Goal: Information Seeking & Learning: Compare options

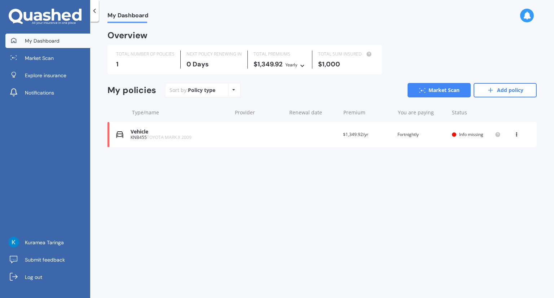
click at [359, 137] on span "$1,349.92/yr" at bounding box center [355, 134] width 25 height 6
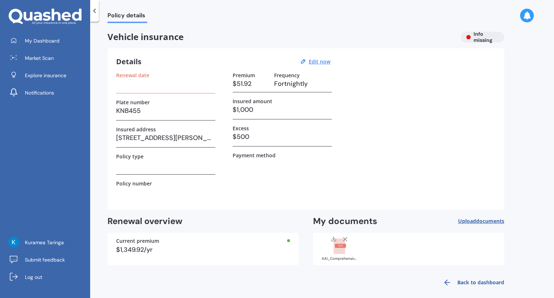
click at [131, 88] on h3 at bounding box center [165, 83] width 99 height 11
click at [135, 74] on label "Renewal date" at bounding box center [132, 75] width 33 height 6
click at [329, 60] on u "Edit now" at bounding box center [320, 61] width 22 height 7
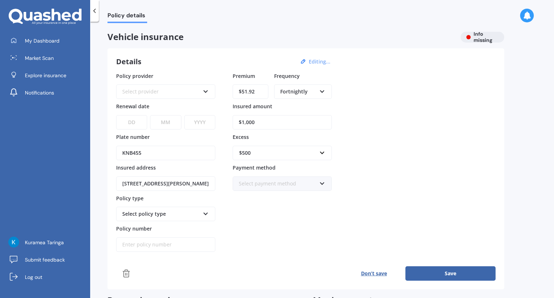
click at [204, 87] on div "Select provider AA AMI AMP ANZ ASB Aioi Nissay Dowa Ando Assurant Autosure BNZ …" at bounding box center [165, 91] width 99 height 14
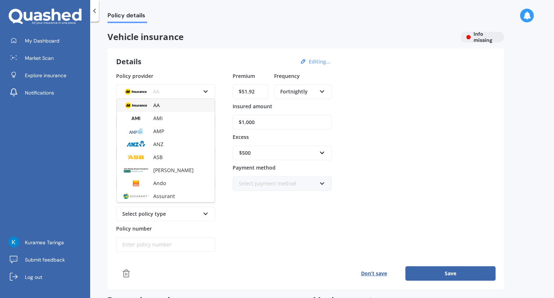
click at [160, 107] on div "AA" at bounding box center [166, 105] width 98 height 13
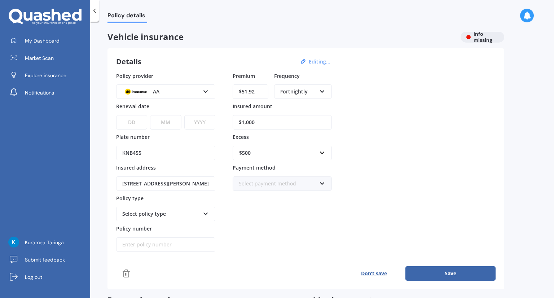
click at [137, 123] on select "DD 01 02 03 04 05 06 07 08 09 10 11 12 13 14 15 16 17 18 19 20 21 22 23 24 25 2…" at bounding box center [131, 122] width 31 height 14
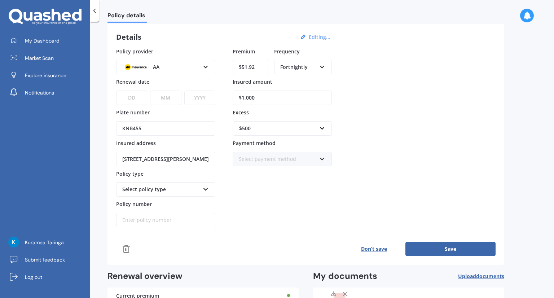
scroll to position [36, 0]
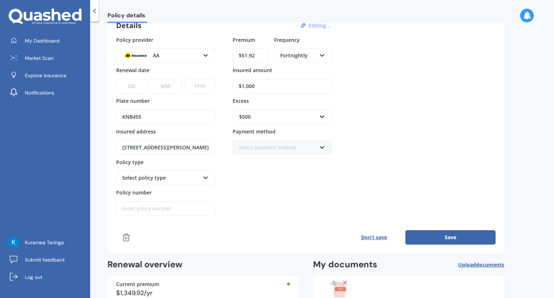
click at [132, 83] on select "DD 01 02 03 04 05 06 07 08 09 10 11 12 13 14 15 16 17 18 19 20 21 22 23 24 25 2…" at bounding box center [131, 86] width 31 height 14
select select "22"
click at [116, 79] on select "DD 01 02 03 04 05 06 07 08 09 10 11 12 13 14 15 16 17 18 19 20 21 22 23 24 25 2…" at bounding box center [131, 86] width 31 height 14
click at [165, 88] on select "MM 01 02 03 04 05 06 07 08 09 10 11 12" at bounding box center [165, 86] width 31 height 14
select select "04"
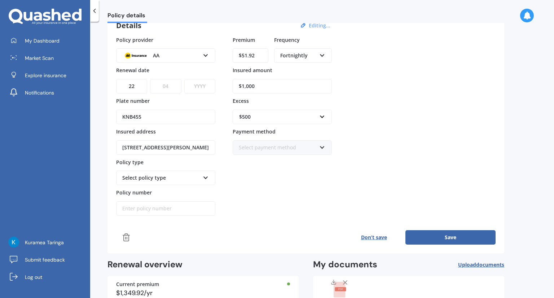
click at [150, 79] on select "MM 01 02 03 04 05 06 07 08 09 10 11 12" at bounding box center [165, 86] width 31 height 14
click at [198, 87] on select "YYYY 2027 2026 2025 2024 2023 2022 2021 2020 2019 2018 2017 2016 2015 2014 2013…" at bounding box center [199, 86] width 31 height 14
select select "2026"
click at [184, 79] on select "YYYY 2027 2026 2025 2024 2023 2022 2021 2020 2019 2018 2017 2016 2015 2014 2013…" at bounding box center [199, 86] width 31 height 14
click at [143, 206] on input "Policy number" at bounding box center [165, 208] width 99 height 14
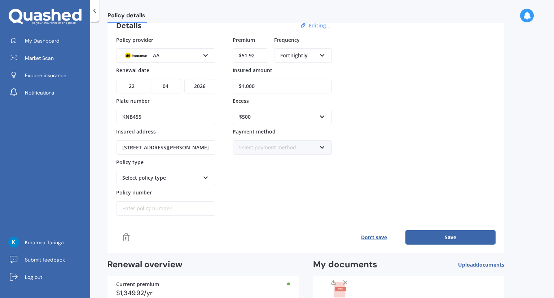
click at [146, 206] on input "Policy number" at bounding box center [165, 208] width 99 height 14
paste input "AMV012206948"
type input "AMV012206948"
click at [288, 172] on div "Premium $51.92 Frequency Fortnightly Yearly Six-Monthly Quarterly Monthly Fortn…" at bounding box center [282, 126] width 99 height 180
click at [273, 149] on div "Select payment method" at bounding box center [278, 148] width 78 height 8
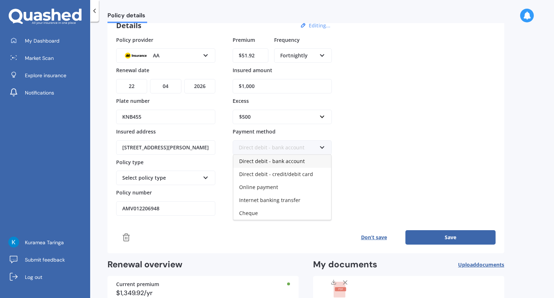
click at [273, 149] on div "Direct debit - bank account" at bounding box center [278, 148] width 78 height 8
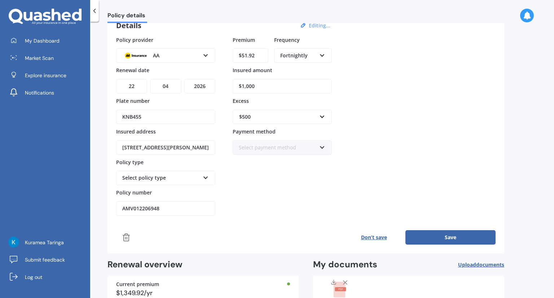
drag, startPoint x: 266, startPoint y: 88, endPoint x: 231, endPoint y: 87, distance: 35.7
click at [231, 87] on div "Policy provider AA AA AMI AMP ANZ ASB Aioi Nissay Dowa Ando Assurant Autosure B…" at bounding box center [305, 126] width 379 height 180
type input "$3,800"
click at [405, 111] on div "Policy provider AA AA AMI AMP ANZ ASB Aioi Nissay Dowa Ando Assurant Autosure B…" at bounding box center [305, 126] width 379 height 180
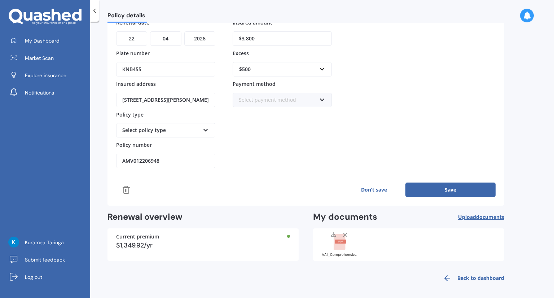
scroll to position [84, 0]
click at [433, 187] on button "Save" at bounding box center [450, 189] width 90 height 14
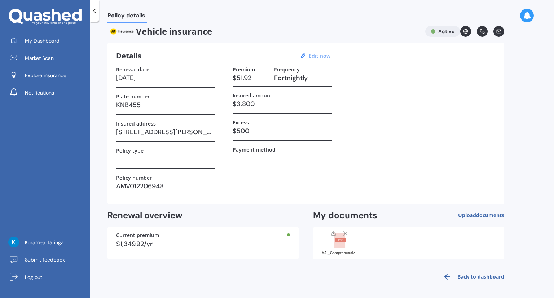
click at [133, 162] on h3 at bounding box center [165, 159] width 99 height 11
click at [328, 54] on u "Edit now" at bounding box center [320, 55] width 22 height 7
select select "22"
select select "04"
select select "2026"
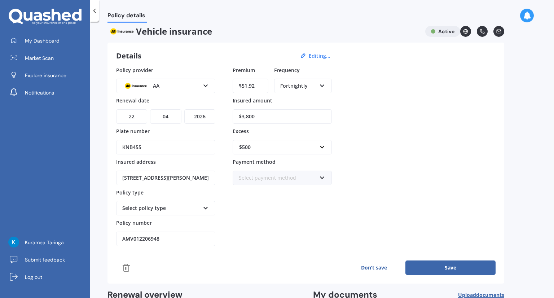
click at [164, 210] on div "Select policy type" at bounding box center [161, 208] width 78 height 8
click at [158, 221] on span "Comprehensive" at bounding box center [142, 221] width 38 height 7
click at [245, 212] on div "Premium $51.92 Frequency Fortnightly Yearly Six-Monthly Quarterly Monthly Fortn…" at bounding box center [282, 156] width 99 height 180
click at [452, 266] on button "Save" at bounding box center [450, 267] width 90 height 14
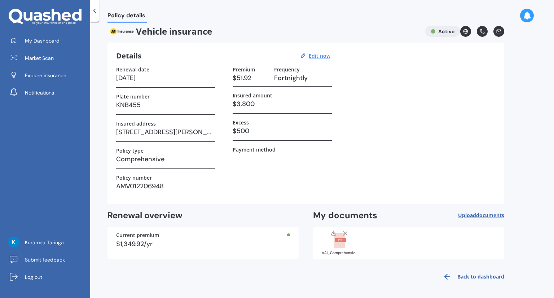
scroll to position [0, 0]
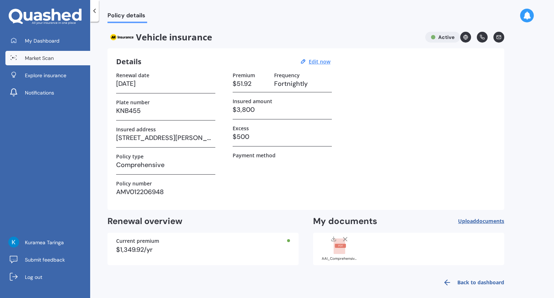
click at [43, 56] on span "Market Scan" at bounding box center [39, 57] width 29 height 7
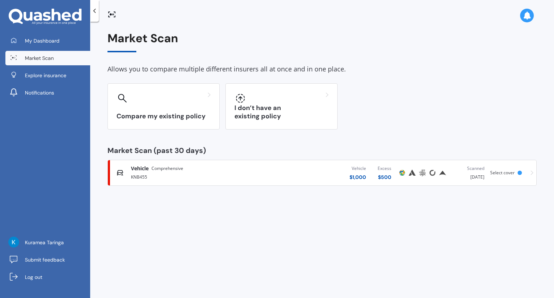
click at [212, 172] on div "Vehicle Comprehensive" at bounding box center [194, 168] width 126 height 7
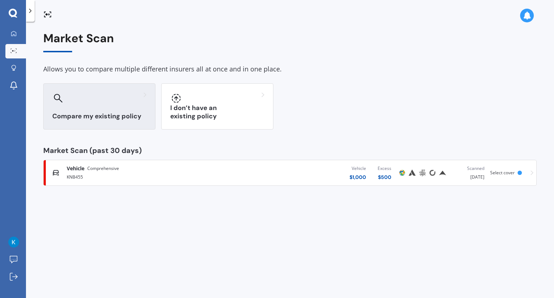
click at [111, 97] on div at bounding box center [99, 98] width 94 height 12
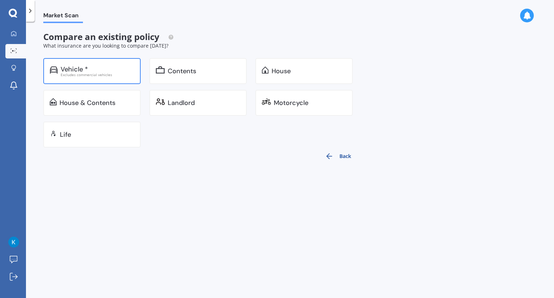
click at [84, 66] on div "Vehicle *" at bounding box center [74, 69] width 27 height 7
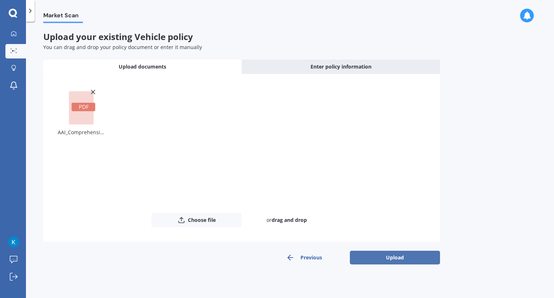
click at [404, 260] on button "Upload" at bounding box center [395, 258] width 90 height 14
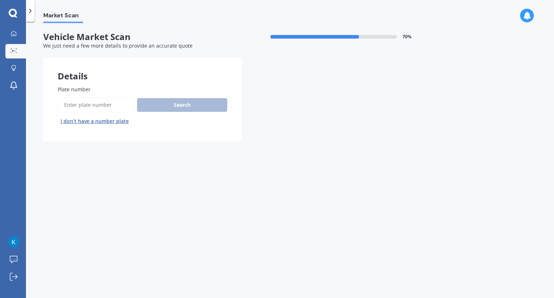
click at [86, 103] on input "Plate number" at bounding box center [96, 104] width 76 height 15
type input "KNB455"
click at [170, 102] on button "Search" at bounding box center [182, 105] width 90 height 14
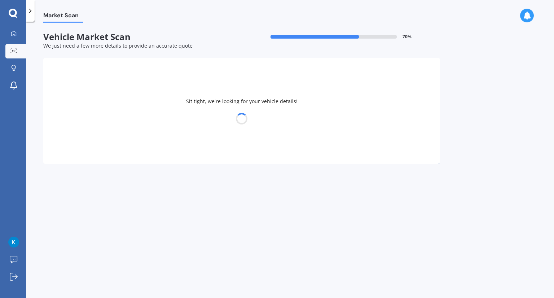
select select "TOYOTA"
select select "29"
select select "09"
select select "1993"
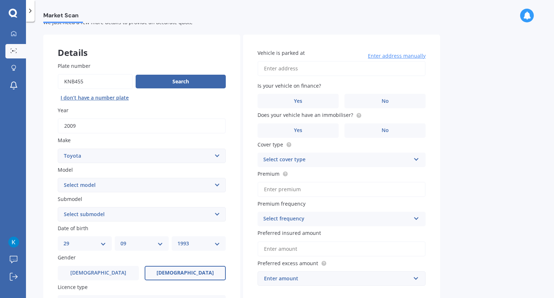
scroll to position [36, 0]
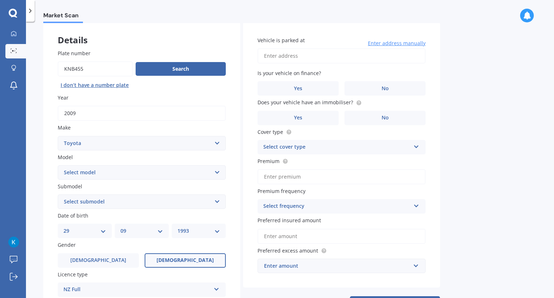
click at [134, 181] on div "Plate number Search I don’t have a number plate Year [DATE] Make Select make AC…" at bounding box center [141, 202] width 197 height 335
click at [133, 172] on select "Select model 4 Runner 86 [PERSON_NAME] Alphard Altezza Aqua Aristo Aurion Auris…" at bounding box center [142, 172] width 168 height 14
select select "MARK X"
click at [58, 165] on select "Select model 4 Runner 86 [PERSON_NAME] Alphard Altezza Aqua Aristo Aurion Auris…" at bounding box center [142, 172] width 168 height 14
click at [104, 202] on select "Select submodel (All) Diesel" at bounding box center [142, 201] width 168 height 14
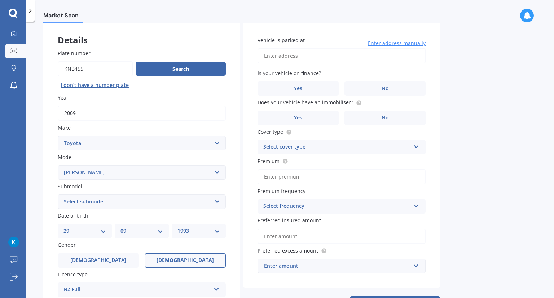
select select "(ALL)"
click at [58, 194] on select "Select submodel (All) Diesel" at bounding box center [142, 201] width 168 height 14
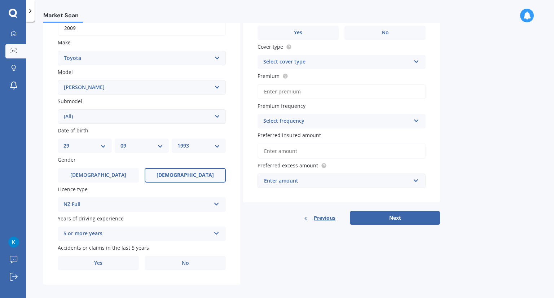
scroll to position [127, 0]
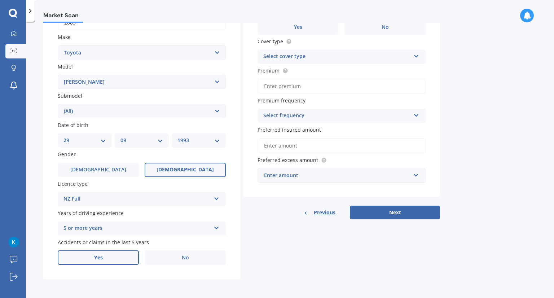
click at [92, 253] on label "Yes" at bounding box center [98, 257] width 81 height 14
click at [0, 0] on input "Yes" at bounding box center [0, 0] width 0 height 0
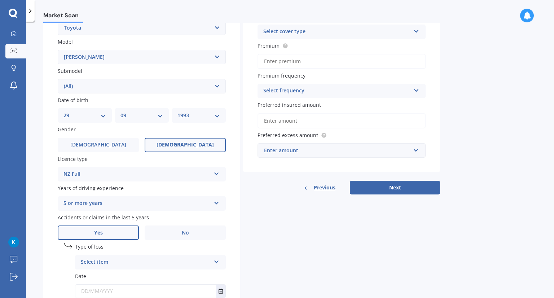
scroll to position [163, 0]
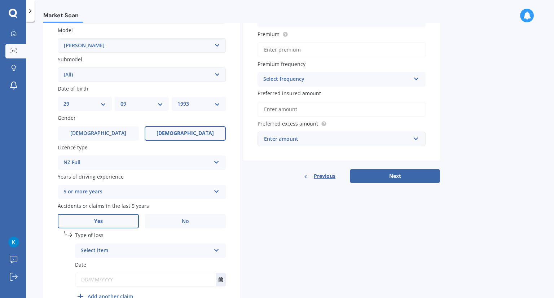
click at [127, 247] on div "Select item" at bounding box center [146, 250] width 130 height 9
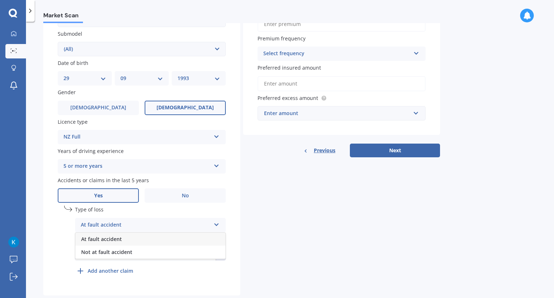
scroll to position [199, 0]
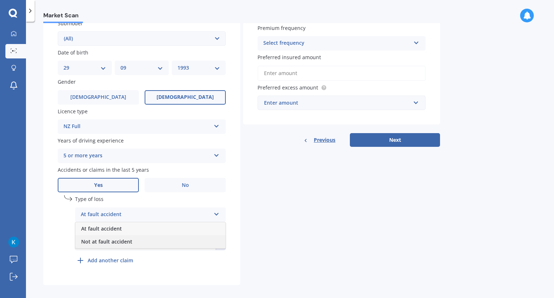
click at [141, 238] on div "Not at fault accident" at bounding box center [150, 241] width 150 height 13
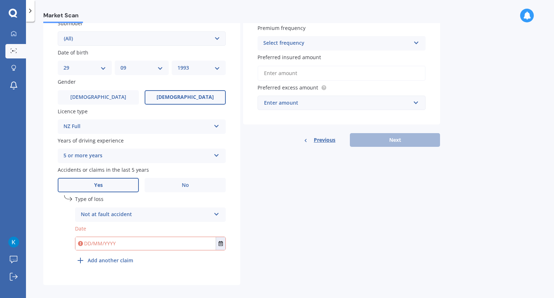
click at [118, 247] on input "text" at bounding box center [145, 243] width 140 height 13
click at [221, 244] on icon "Select date" at bounding box center [221, 243] width 4 height 5
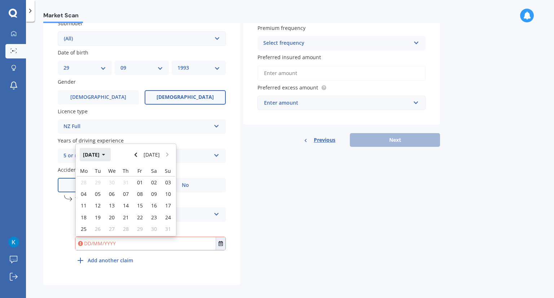
click at [111, 155] on button "[DATE]" at bounding box center [95, 154] width 31 height 13
click at [98, 155] on icon "button" at bounding box center [98, 155] width 3 height 2
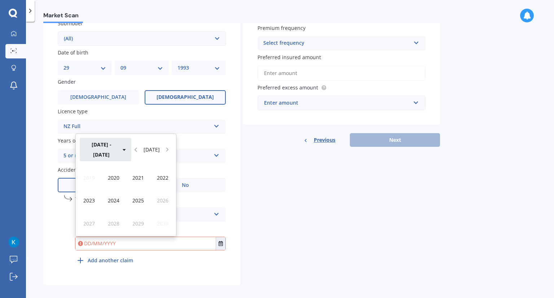
click at [92, 155] on button "[DATE] - [DATE]" at bounding box center [106, 149] width 52 height 23
click at [165, 181] on span "[DATE] - [DATE]" at bounding box center [162, 178] width 19 height 14
click at [87, 203] on span "2023" at bounding box center [89, 200] width 12 height 7
click at [167, 204] on div "Aug" at bounding box center [162, 200] width 25 height 23
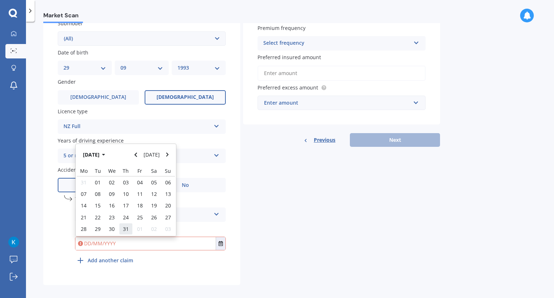
click at [125, 229] on span "31" at bounding box center [126, 228] width 6 height 7
type input "[DATE]"
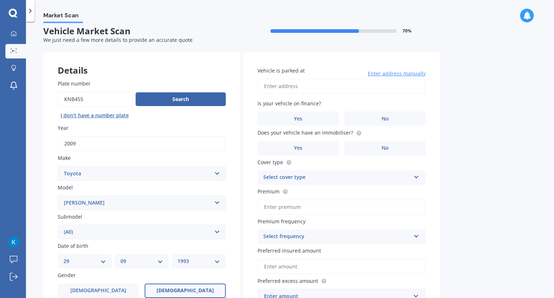
scroll to position [0, 0]
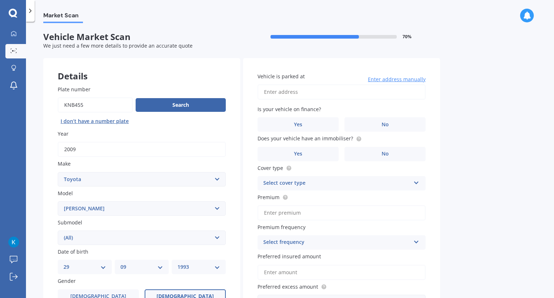
click at [283, 92] on input "Vehicle is parked at" at bounding box center [341, 91] width 168 height 15
type input "[STREET_ADDRESS][PERSON_NAME][PERSON_NAME] 2019"
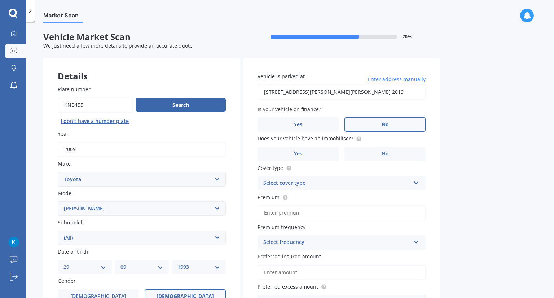
click at [395, 127] on label "No" at bounding box center [384, 124] width 81 height 14
click at [0, 0] on input "No" at bounding box center [0, 0] width 0 height 0
click at [375, 153] on label "No" at bounding box center [384, 154] width 81 height 14
click at [0, 0] on input "No" at bounding box center [0, 0] width 0 height 0
click at [304, 186] on div "Select cover type" at bounding box center [336, 183] width 147 height 9
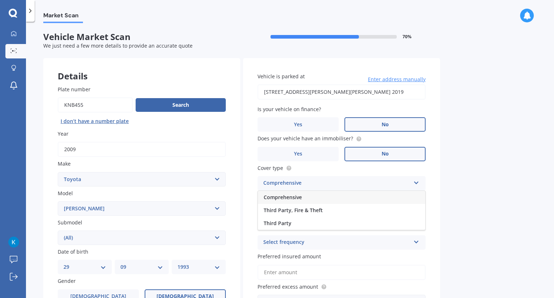
click at [307, 200] on div "Comprehensive" at bounding box center [341, 197] width 167 height 13
click at [288, 215] on input "Premium" at bounding box center [341, 212] width 168 height 15
click at [285, 195] on circle at bounding box center [285, 197] width 5 height 5
click at [288, 213] on input "Premium" at bounding box center [341, 212] width 168 height 15
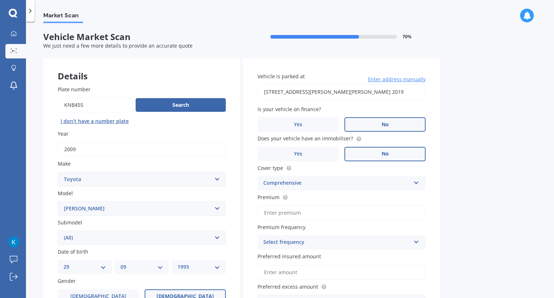
type input "$51.92"
click at [286, 240] on div "Select frequency" at bounding box center [336, 242] width 147 height 9
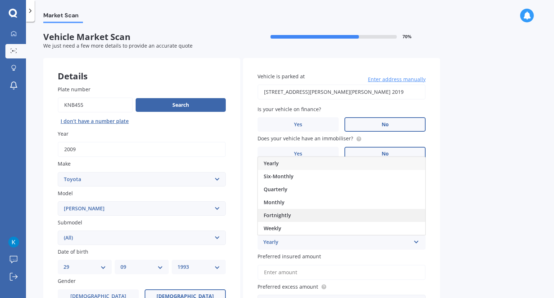
click at [280, 211] on div "Fortnightly" at bounding box center [341, 215] width 167 height 13
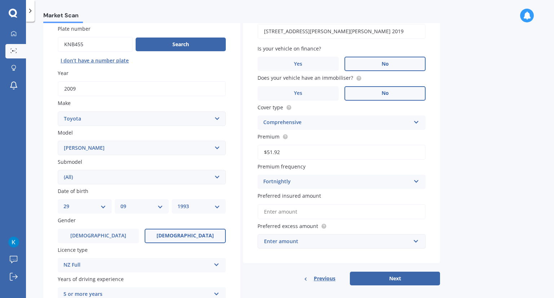
scroll to position [72, 0]
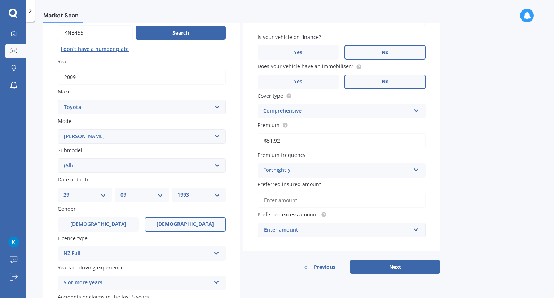
click at [281, 200] on input "Preferred insured amount" at bounding box center [341, 200] width 168 height 15
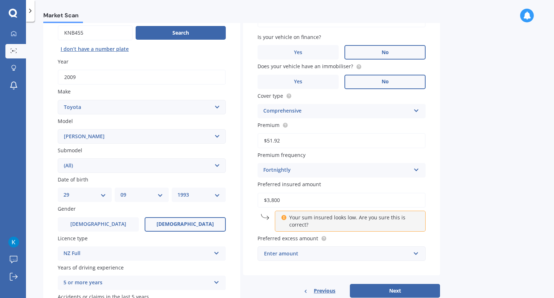
click at [308, 254] on div "Enter amount" at bounding box center [337, 254] width 146 height 8
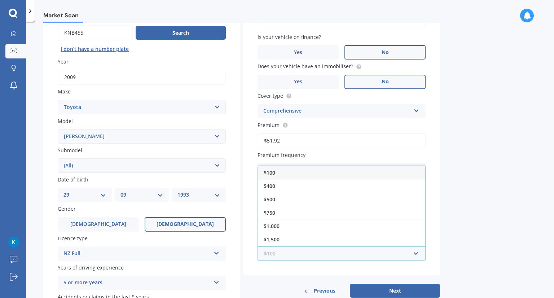
click at [308, 254] on input "text" at bounding box center [339, 254] width 162 height 14
click at [449, 211] on div "Market Scan Vehicle Market Scan 70 % We just need a few more details to provide…" at bounding box center [290, 161] width 528 height 276
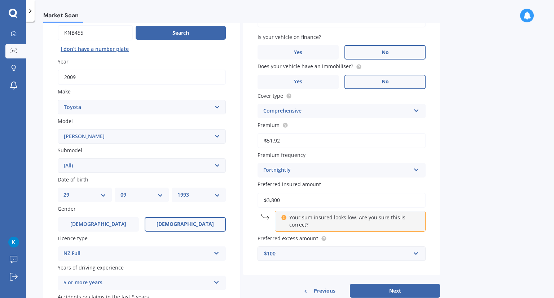
click at [283, 217] on icon at bounding box center [283, 216] width 5 height 5
drag, startPoint x: 300, startPoint y: 199, endPoint x: 260, endPoint y: 197, distance: 39.4
click at [260, 197] on input "$3,800" at bounding box center [341, 200] width 168 height 15
click at [302, 202] on input "$3,800" at bounding box center [341, 200] width 168 height 15
drag, startPoint x: 302, startPoint y: 202, endPoint x: 253, endPoint y: 201, distance: 49.0
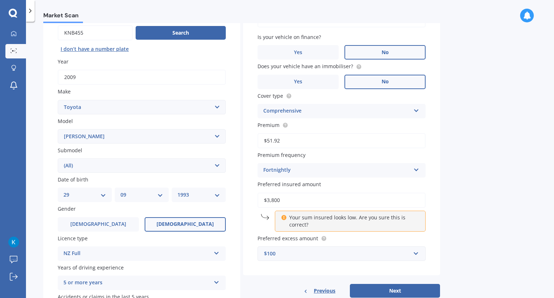
click at [253, 201] on div "Vehicle is parked at [STREET_ADDRESS][PERSON_NAME][PERSON_NAME] 2019 Enter addr…" at bounding box center [341, 130] width 197 height 289
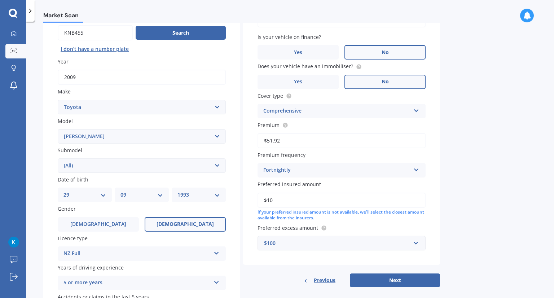
type input "$1"
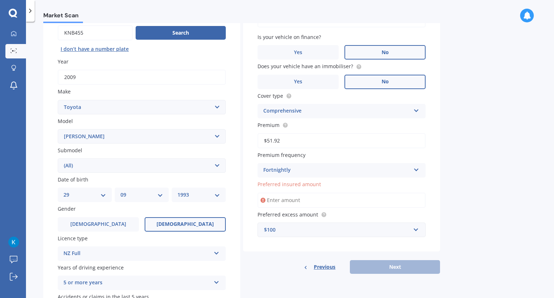
click at [294, 233] on div "$100" at bounding box center [337, 230] width 146 height 8
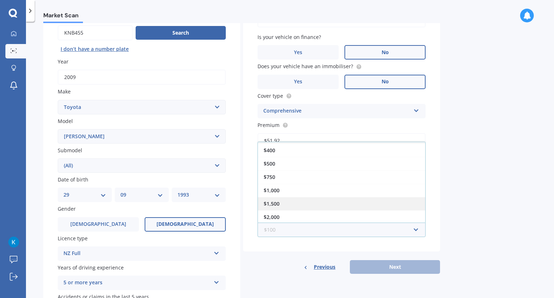
scroll to position [144, 0]
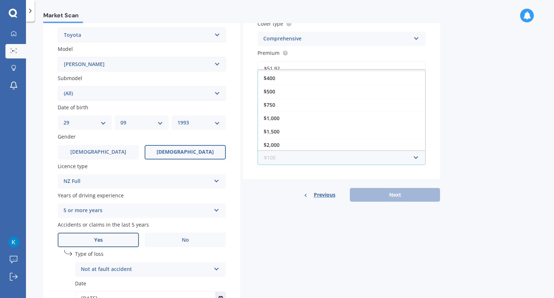
click at [293, 158] on input "text" at bounding box center [339, 158] width 162 height 14
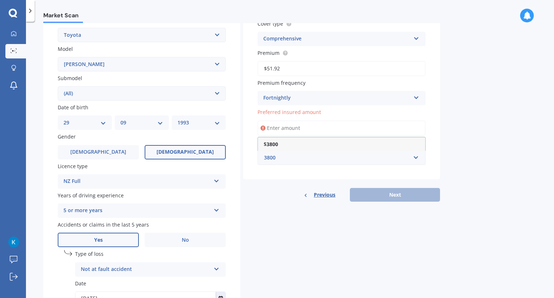
type input "3800"
click at [284, 176] on div "Vehicle is parked at [STREET_ADDRESS][PERSON_NAME][PERSON_NAME] 2019 Enter addr…" at bounding box center [341, 46] width 197 height 265
click at [300, 131] on input "Preferred insured amount" at bounding box center [341, 127] width 168 height 15
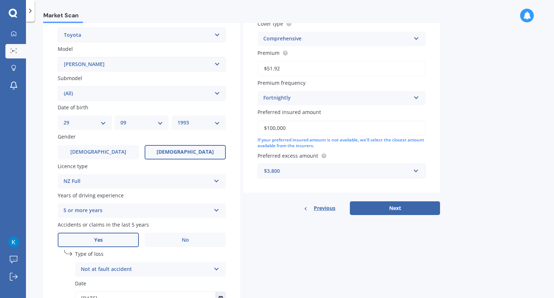
type input "$100,000"
click at [382, 216] on div "Details Plate number Search I don’t have a number plate Year [DATE] Make Select…" at bounding box center [241, 127] width 397 height 426
click at [382, 212] on button "Next" at bounding box center [395, 208] width 90 height 14
select select "29"
select select "09"
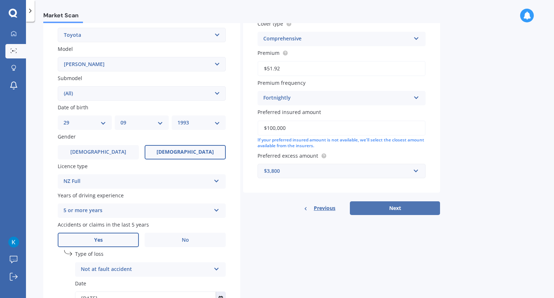
select select "1993"
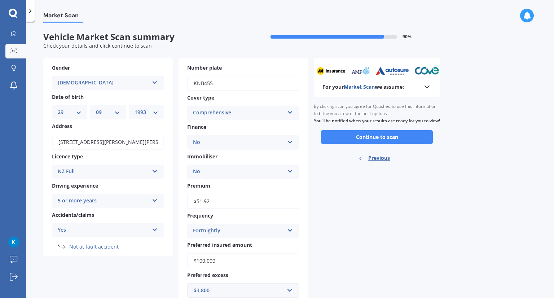
scroll to position [24, 0]
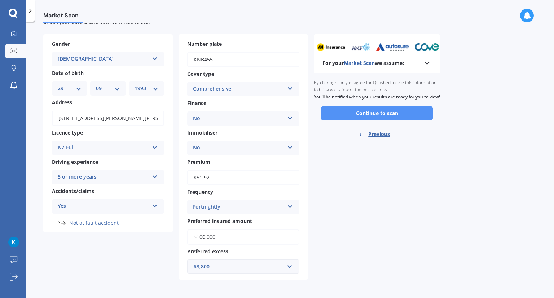
click at [343, 120] on button "Continue to scan" at bounding box center [377, 113] width 112 height 14
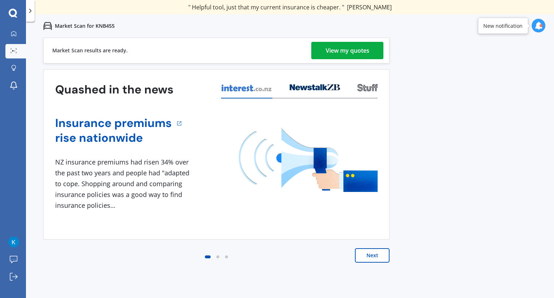
click at [352, 54] on div "View my quotes" at bounding box center [348, 50] width 44 height 17
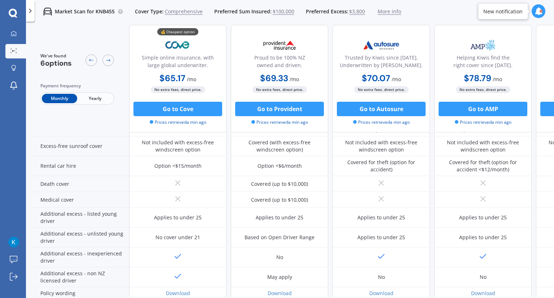
scroll to position [325, 0]
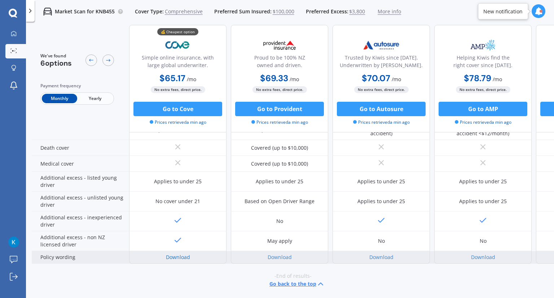
click at [182, 257] on link "Download" at bounding box center [178, 257] width 24 height 7
